Goal: Navigation & Orientation: Find specific page/section

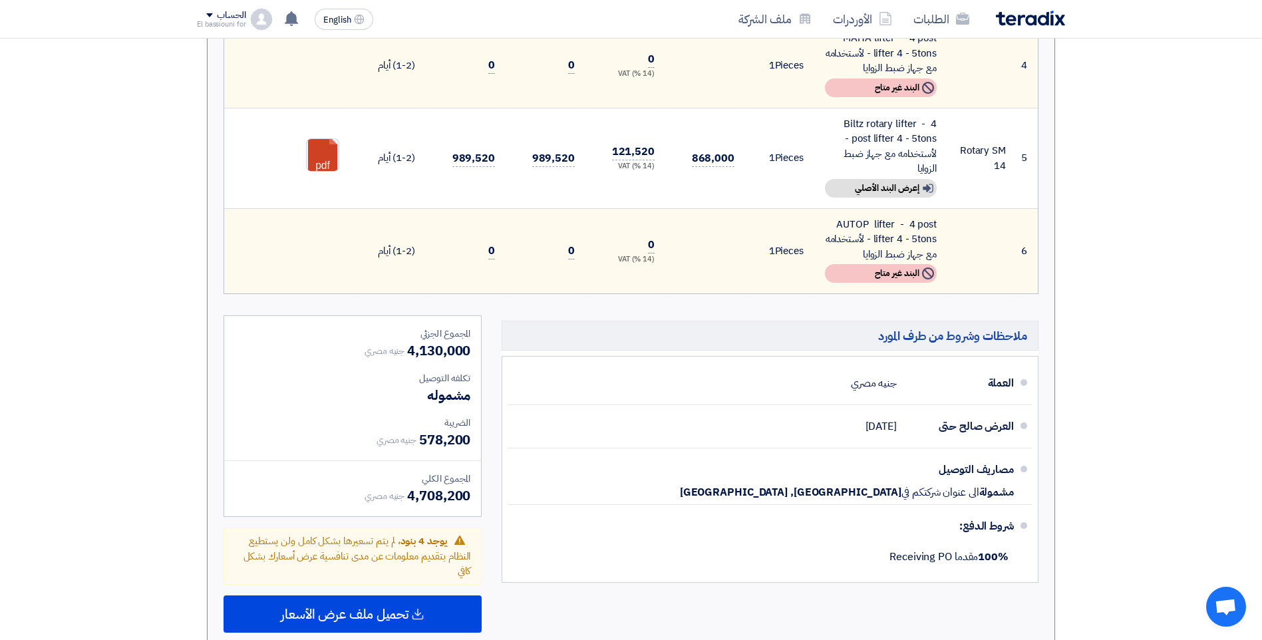
scroll to position [699, 0]
